Goal: Information Seeking & Learning: Find specific page/section

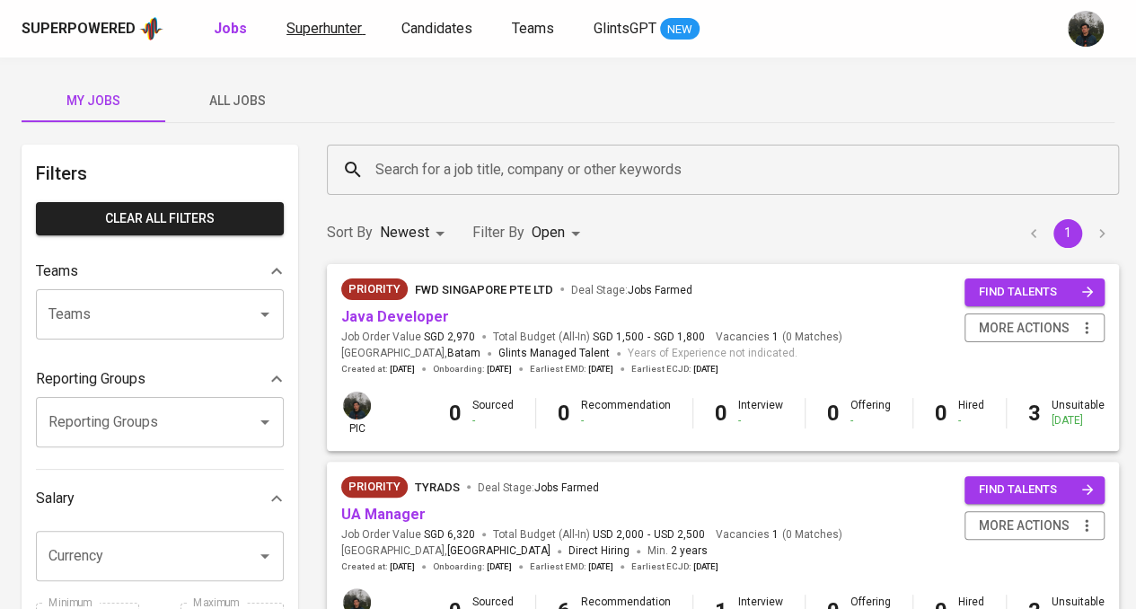
click at [338, 30] on span "Superhunter" at bounding box center [323, 28] width 75 height 17
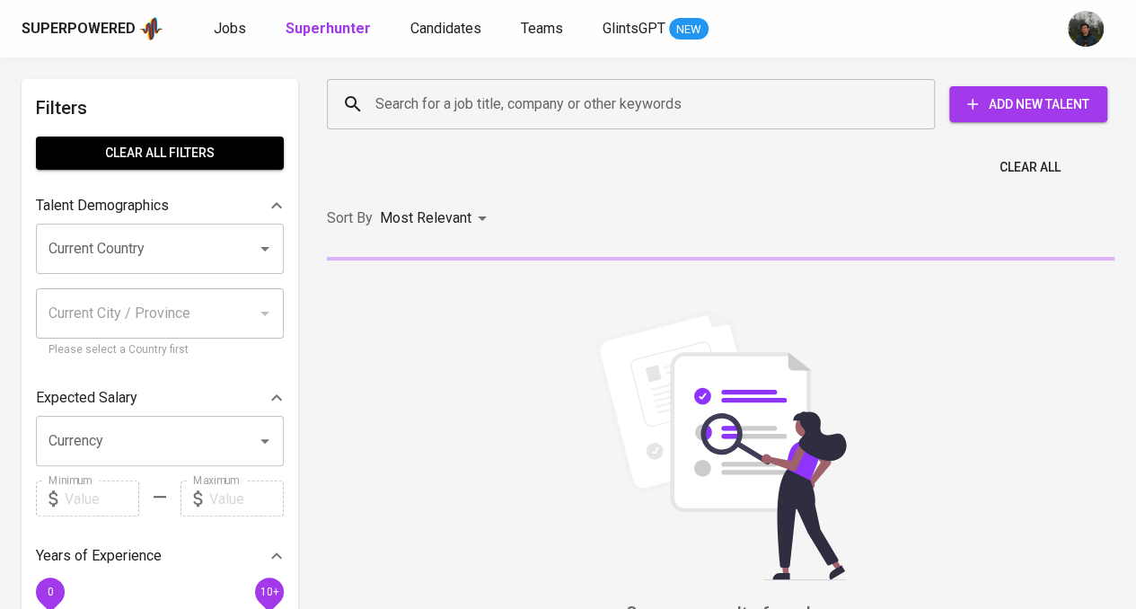
click at [478, 97] on input "Search for a job title, company or other keywords" at bounding box center [635, 104] width 529 height 34
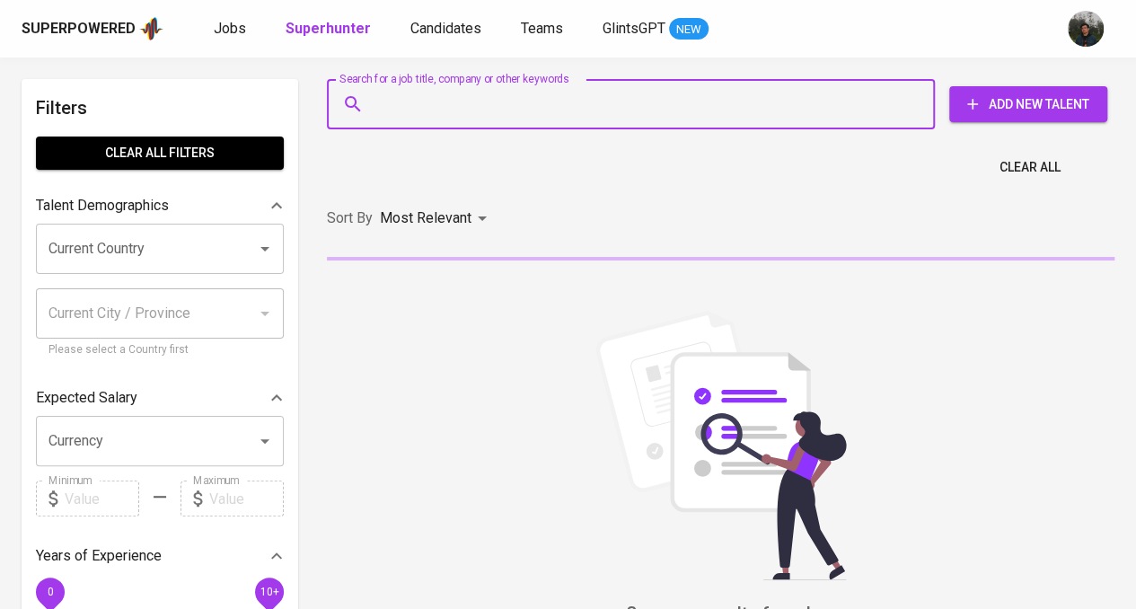
paste input "zoraida uma setiawan"
type input "zoraida uma setiawan"
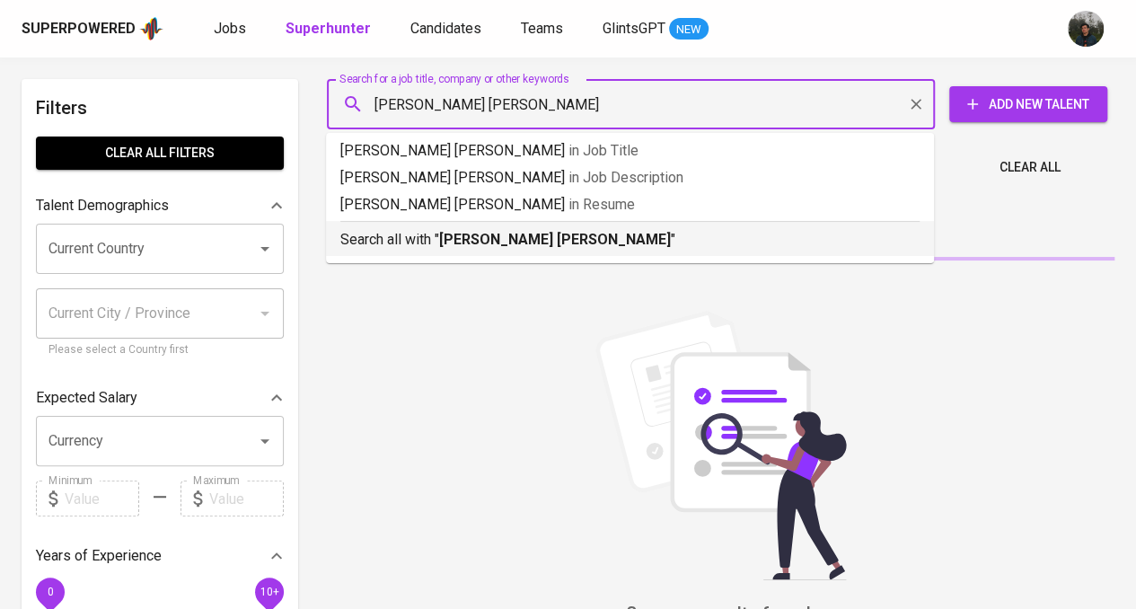
click at [496, 224] on div "Search all with " zoraida uma setiawan "" at bounding box center [629, 236] width 579 height 30
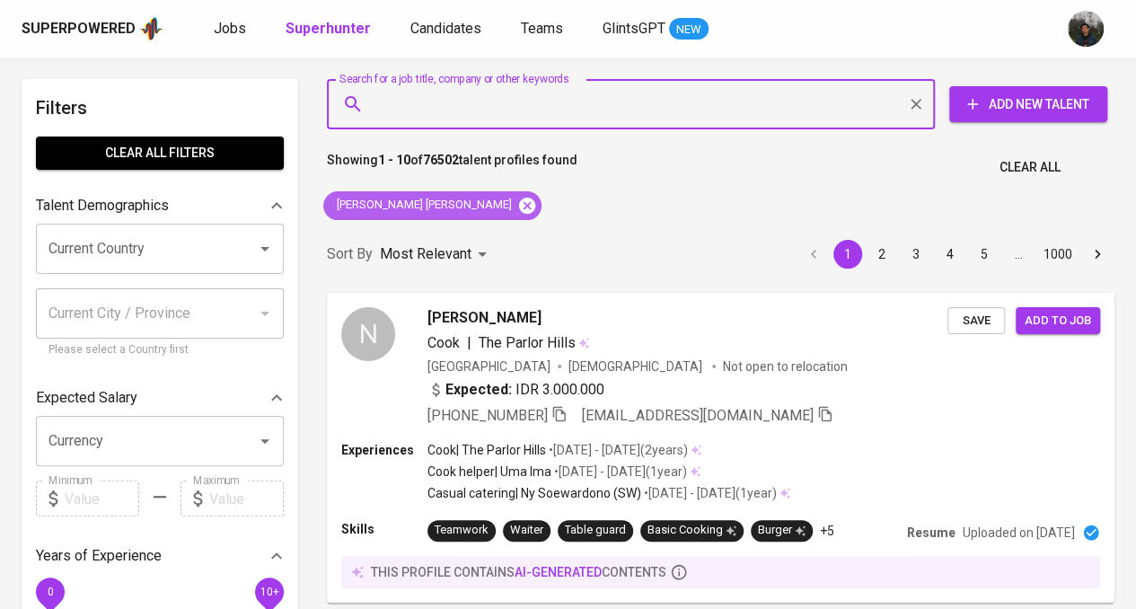
click at [519, 204] on icon at bounding box center [527, 205] width 16 height 16
click at [515, 76] on div "Search for a job title, company or other keywords Search for a job title, compa…" at bounding box center [716, 103] width 787 height 57
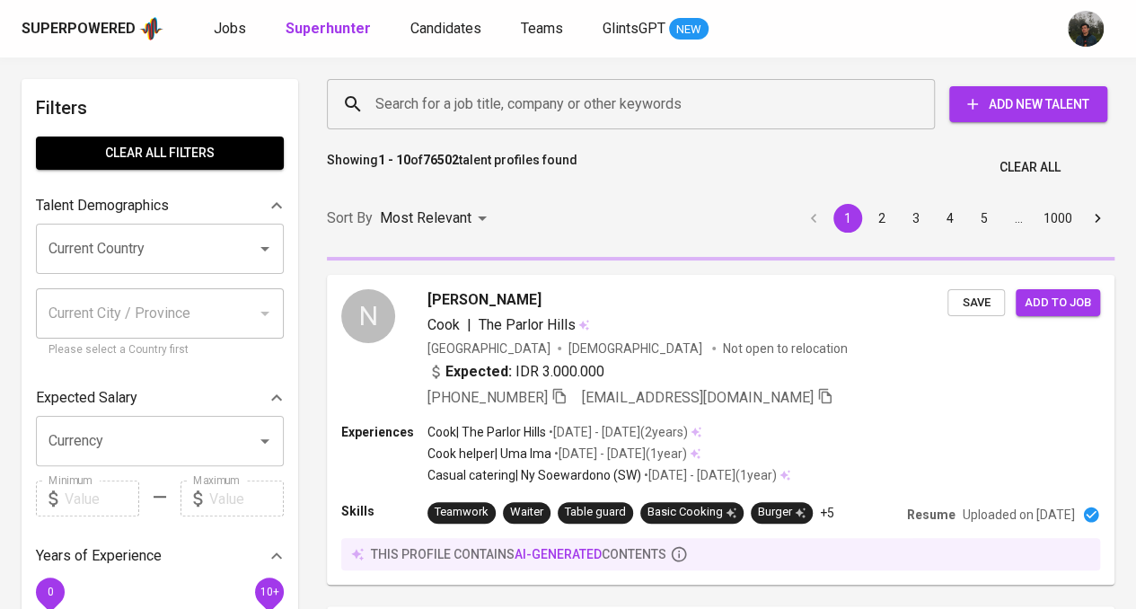
click at [727, 109] on input "Search for a job title, company or other keywords" at bounding box center [635, 104] width 529 height 34
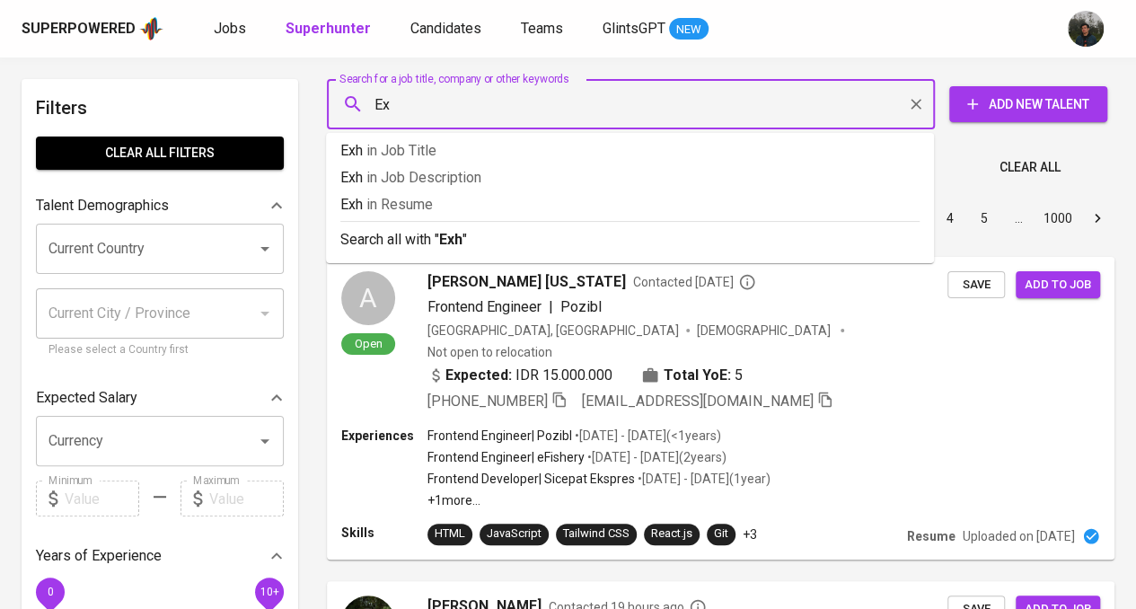
type input "E"
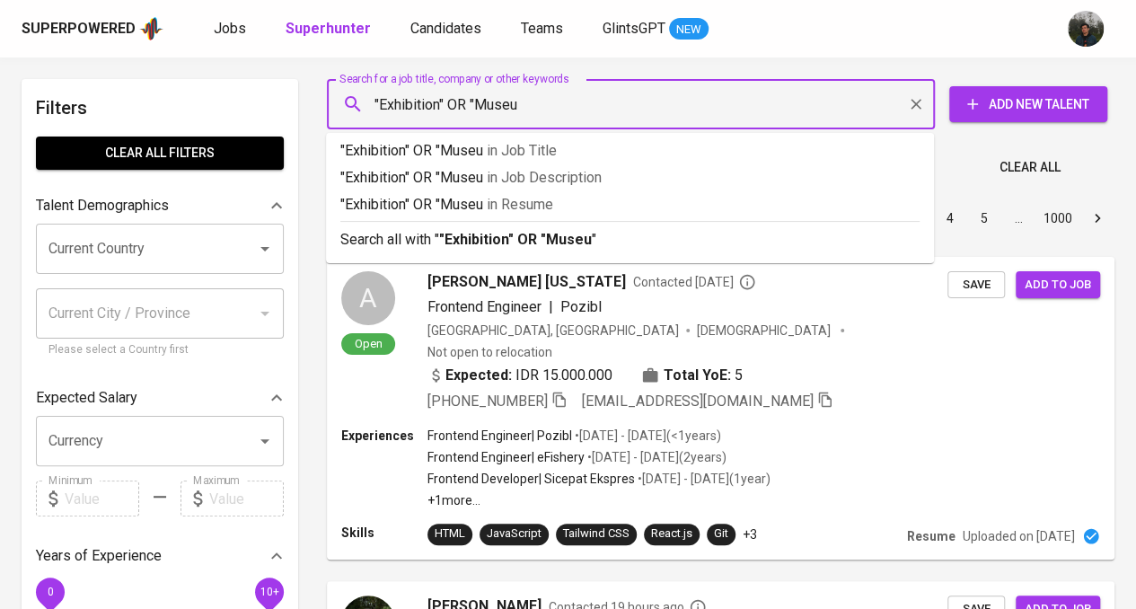
type input ""Exhibition" OR "Museum"
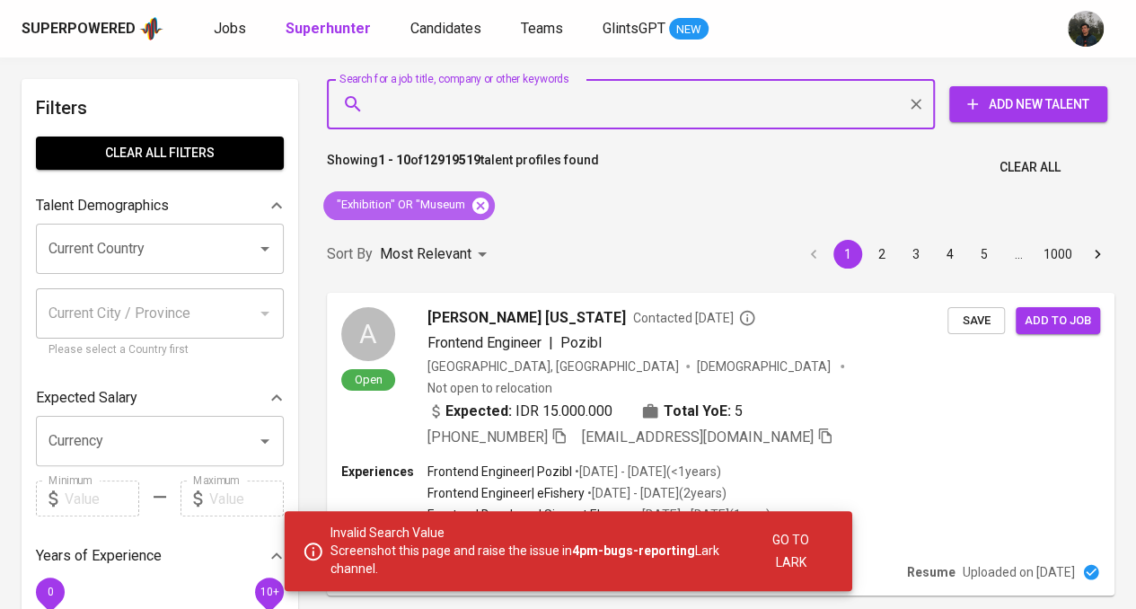
click at [488, 202] on icon at bounding box center [481, 206] width 20 height 20
click at [656, 117] on input "Search for a job title, company or other keywords" at bounding box center [635, 104] width 529 height 34
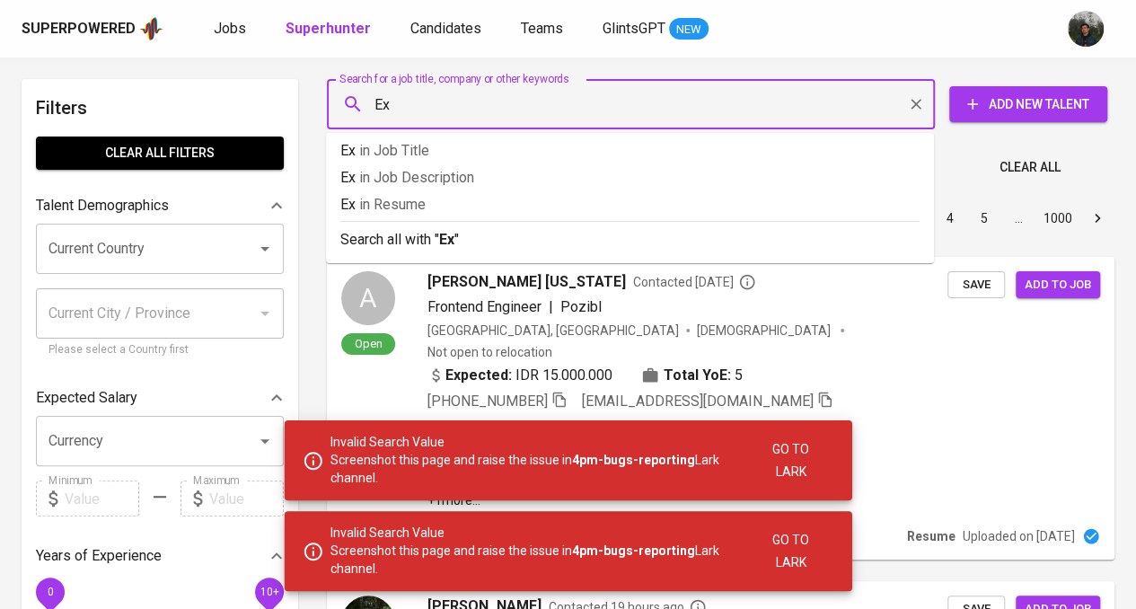
type input "E"
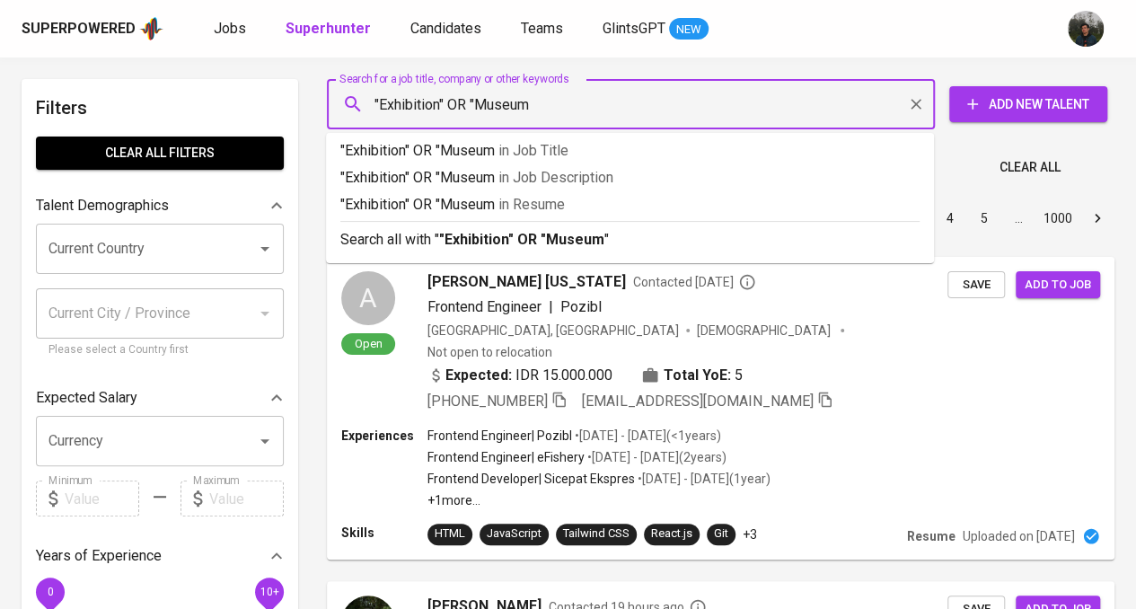
type input ""Exhibition" OR "Museum""
click at [644, 198] on p ""Exhibition" OR "Museum" in Resume" at bounding box center [629, 205] width 579 height 22
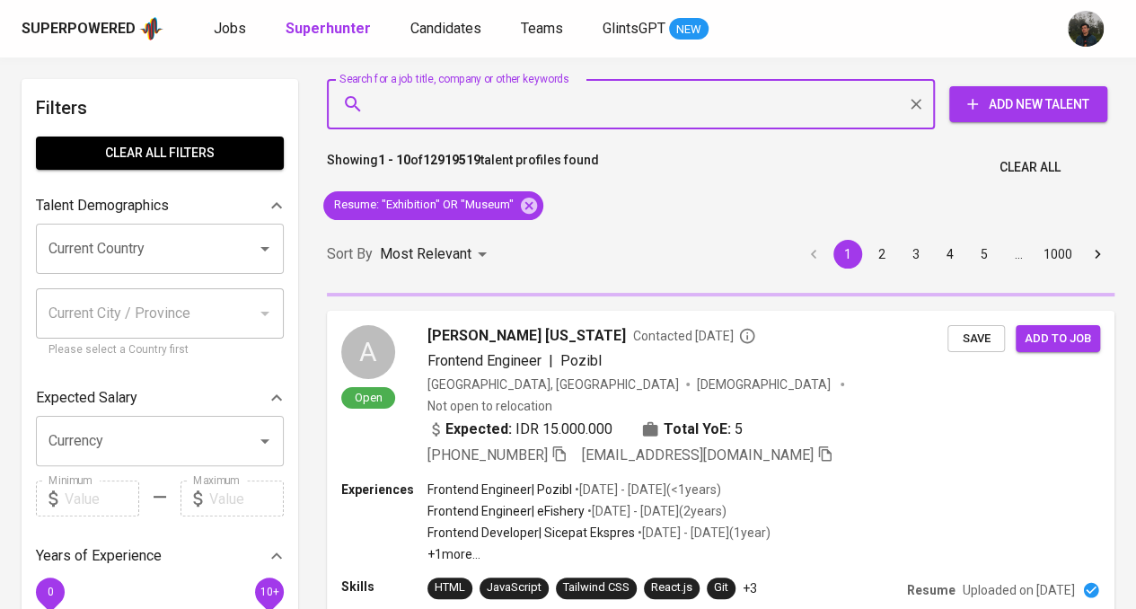
click at [139, 260] on input "Current Country" at bounding box center [134, 249] width 181 height 34
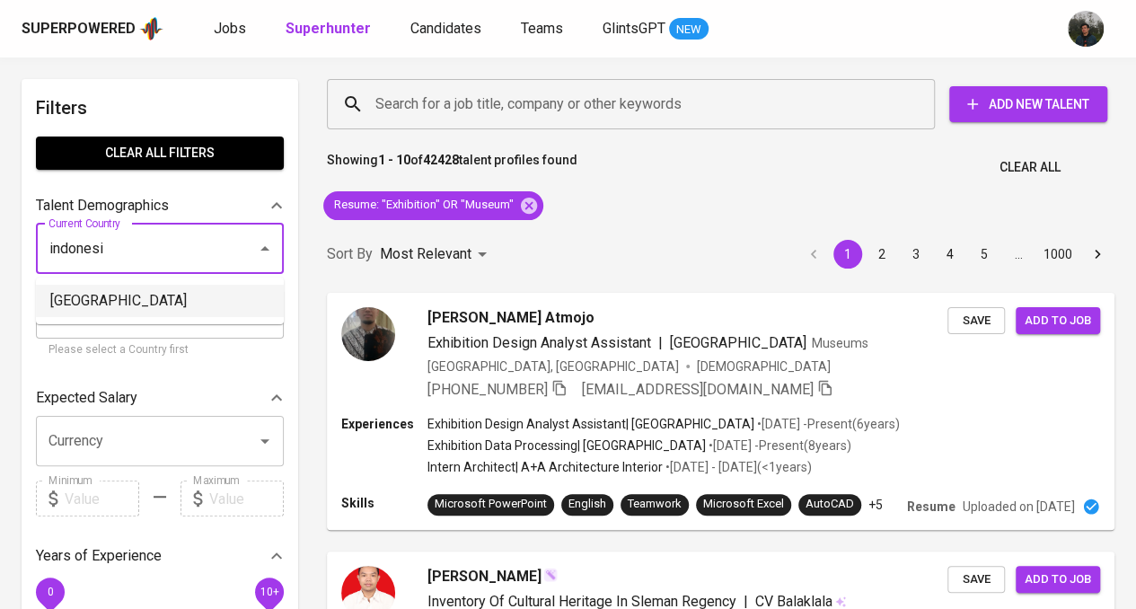
click at [143, 312] on li "[GEOGRAPHIC_DATA]" at bounding box center [160, 301] width 248 height 32
type input "[GEOGRAPHIC_DATA]"
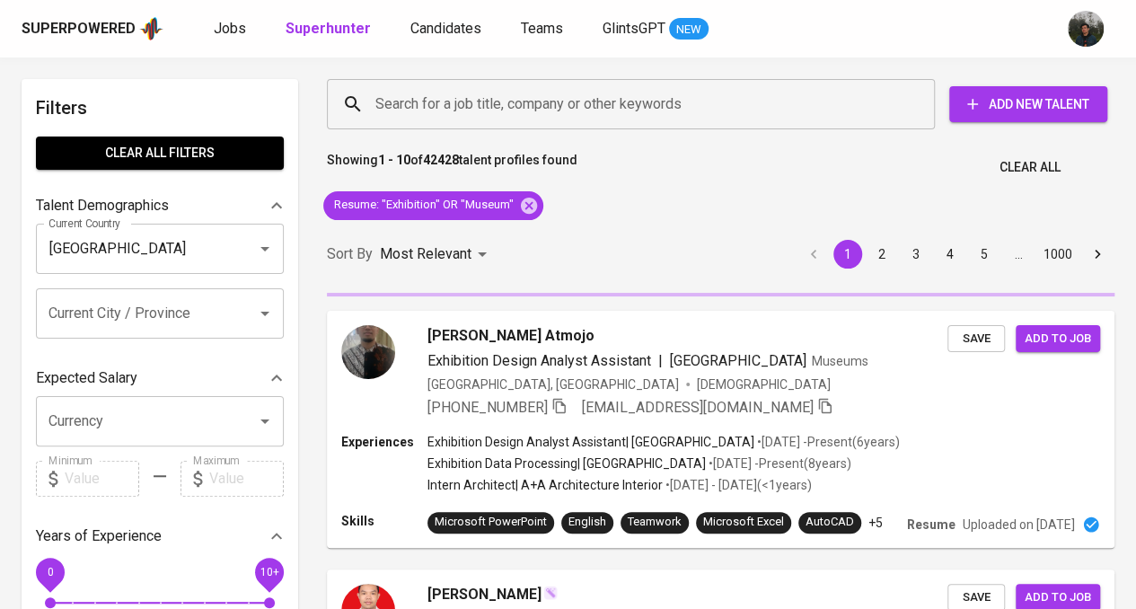
click at [181, 318] on input "Current City / Province" at bounding box center [134, 313] width 181 height 34
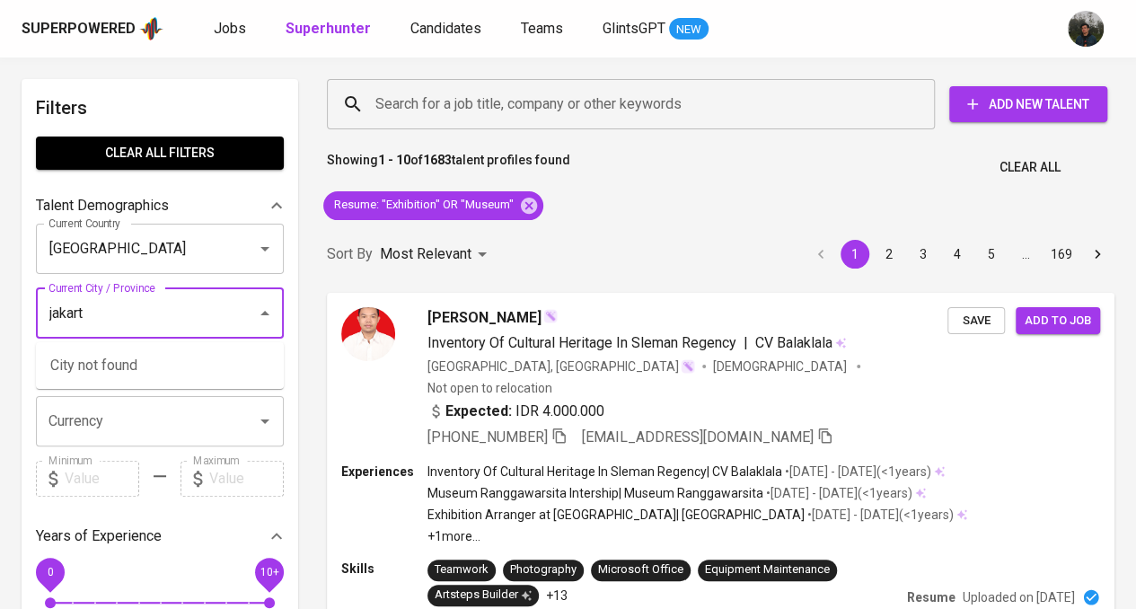
type input "jakarta"
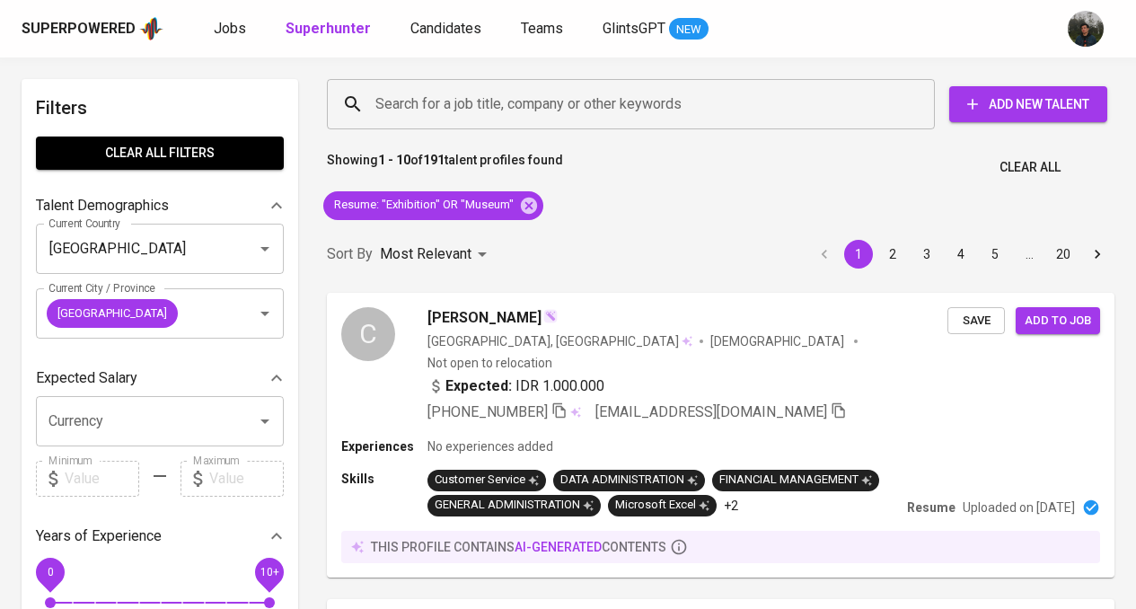
scroll to position [2424, 0]
